Goal: Information Seeking & Learning: Learn about a topic

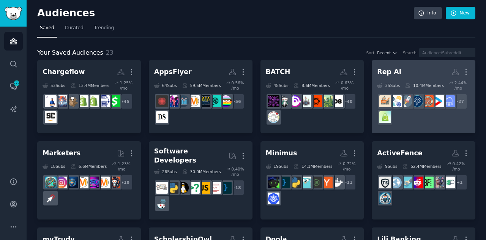
click at [398, 121] on div "+ 27" at bounding box center [423, 109] width 93 height 32
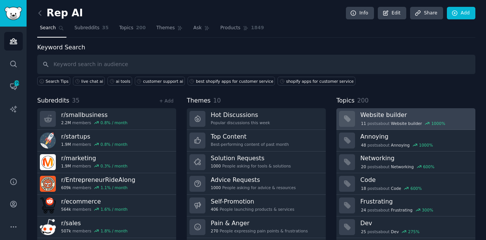
click at [442, 123] on div "11 post s about Website builder 1000 %" at bounding box center [415, 123] width 110 height 7
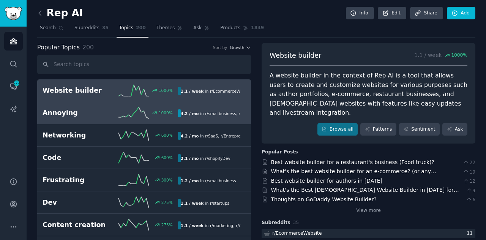
click at [236, 119] on link "Annoying 1000 % 4.2 / mo in r/ smallbusiness , r/ SaaS" at bounding box center [144, 113] width 214 height 22
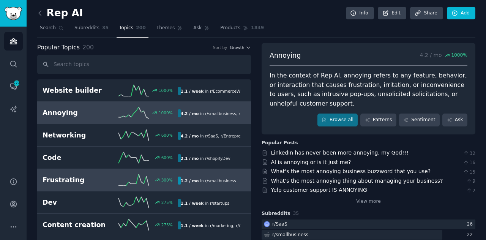
click at [102, 174] on div "Frustrating 300 % 1.2 / mo in r/ smallbusiness" at bounding box center [143, 179] width 203 height 11
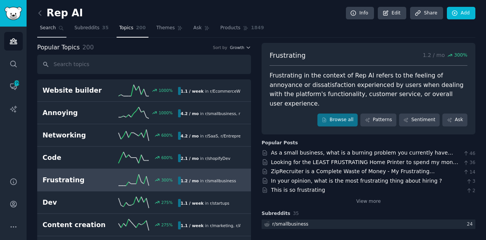
click at [47, 30] on span "Search" at bounding box center [48, 28] width 16 height 7
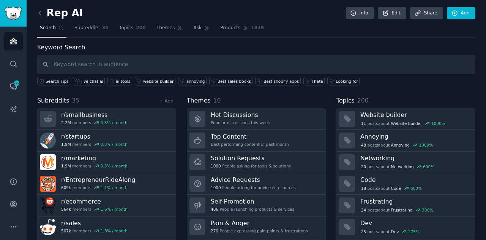
click at [350, 58] on input "text" at bounding box center [256, 64] width 438 height 19
type input "a"
type input "chat assistant"
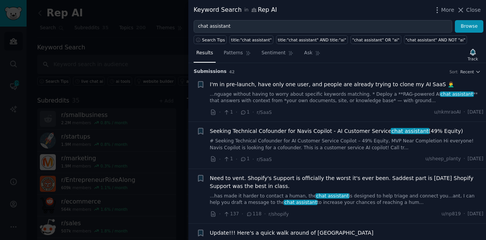
click at [247, 148] on link "# Seeking Technical Cofounder for AI Customer Service Copilot – 49% Equity, MVP…" at bounding box center [346, 144] width 273 height 13
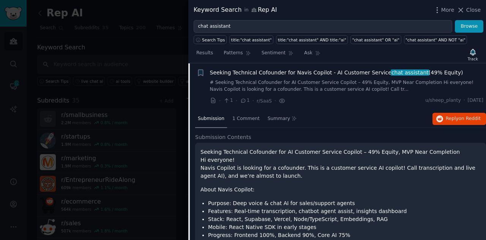
scroll to position [58, 0]
